Goal: Task Accomplishment & Management: Complete application form

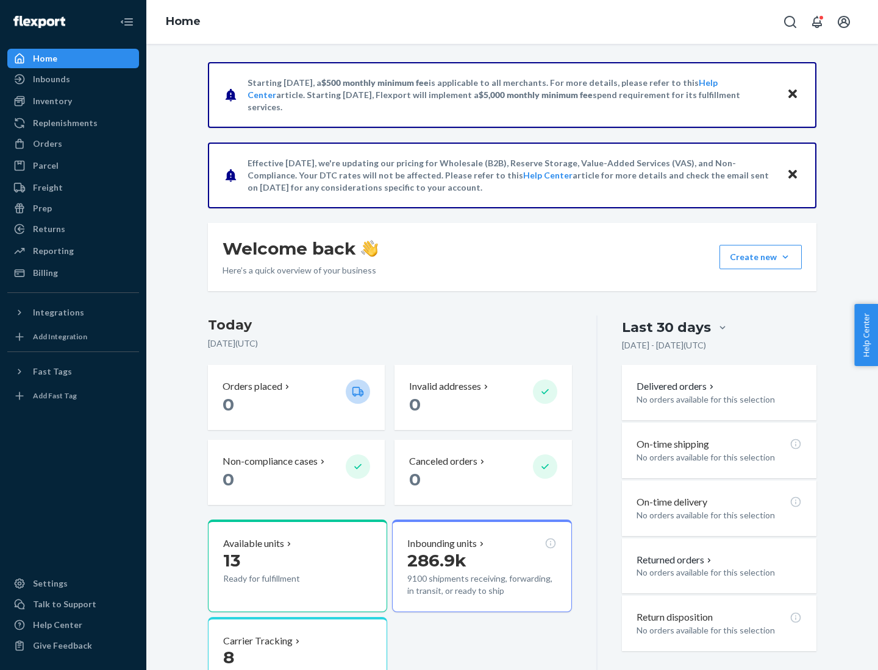
click at [63, 123] on div "Replenishments" at bounding box center [65, 123] width 65 height 12
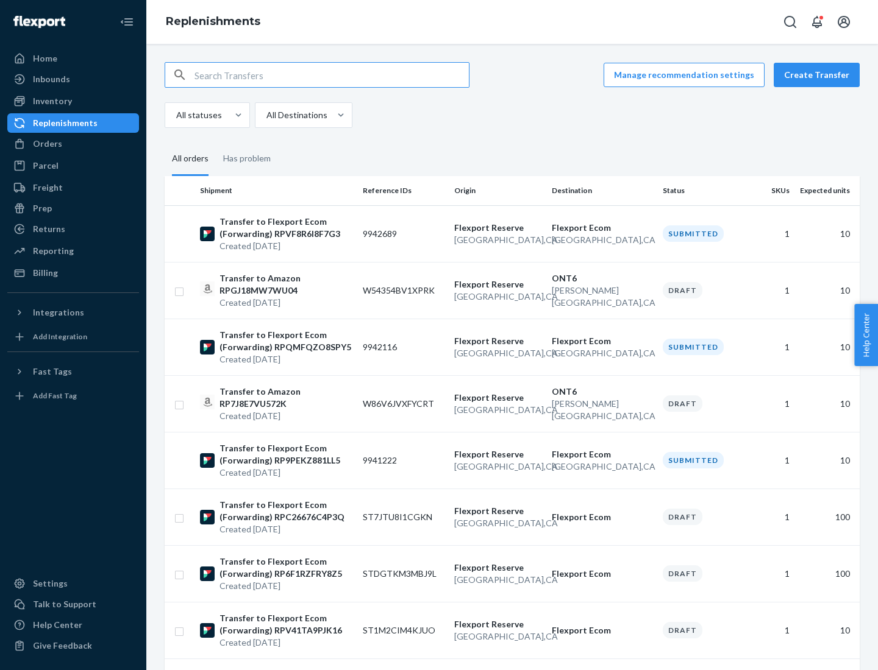
click at [819, 75] on button "Create Transfer" at bounding box center [816, 75] width 86 height 24
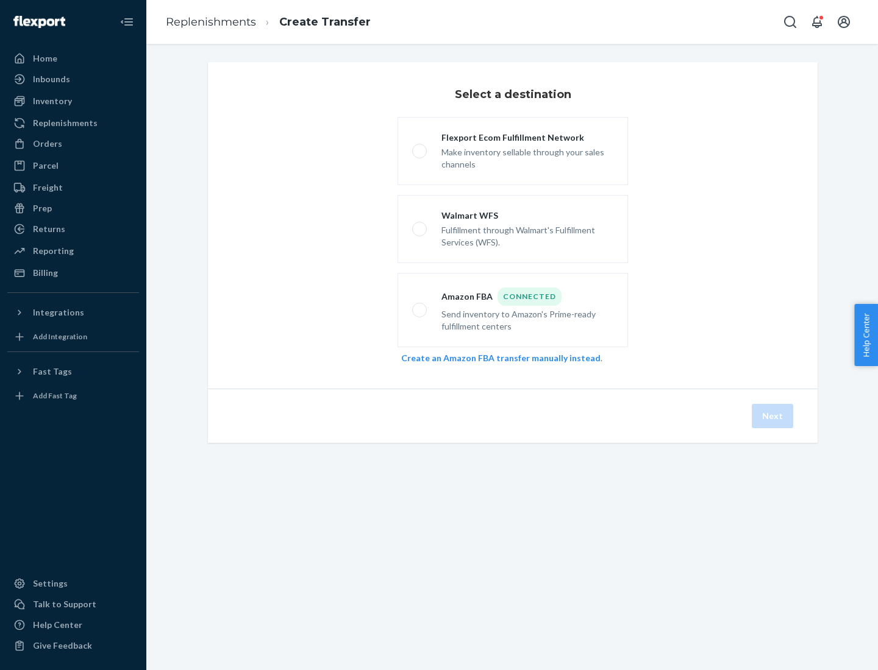
click at [527, 138] on div "Flexport Ecom Fulfillment Network" at bounding box center [527, 138] width 172 height 12
click at [420, 147] on input "Flexport Ecom Fulfillment Network Make inventory sellable through your sales ch…" at bounding box center [416, 151] width 8 height 8
radio input "true"
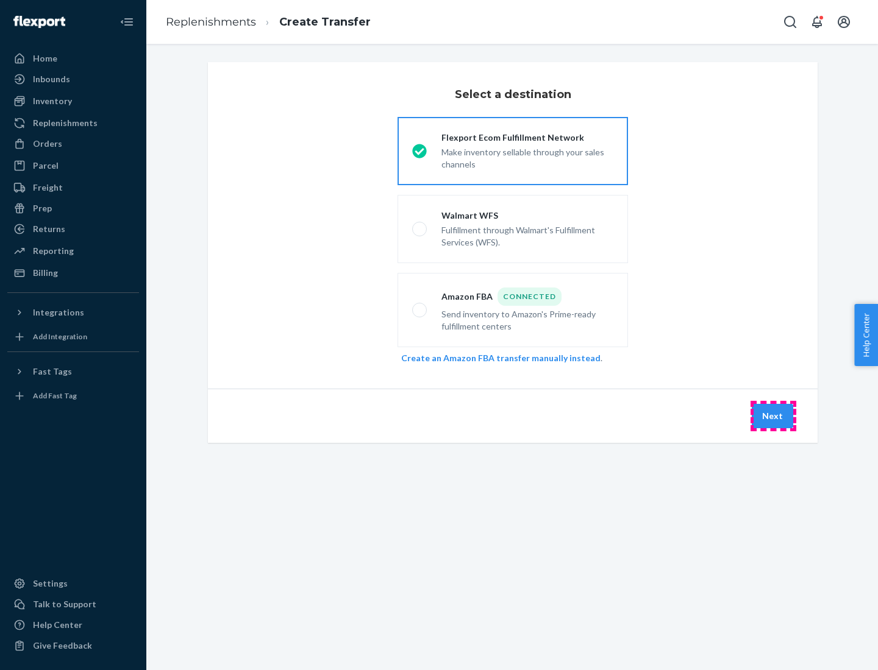
click at [773, 416] on button "Next" at bounding box center [772, 416] width 41 height 24
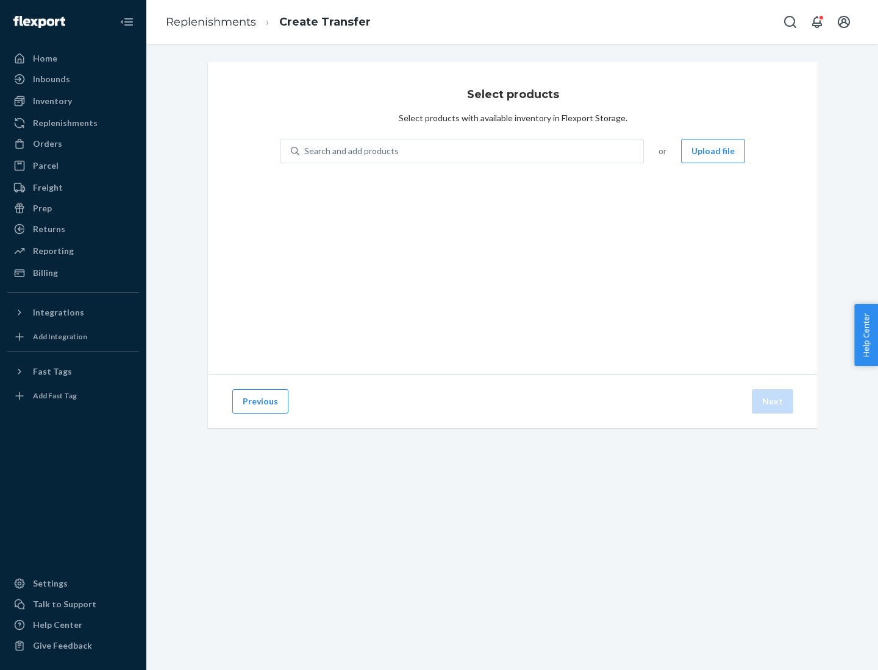
click at [714, 151] on button "Upload file" at bounding box center [713, 151] width 64 height 24
